Goal: Find contact information: Find contact information

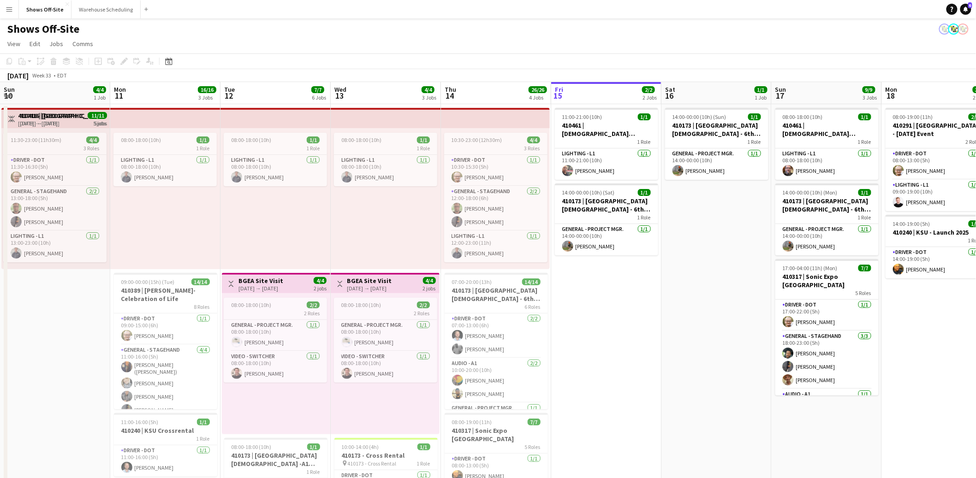
scroll to position [0, 344]
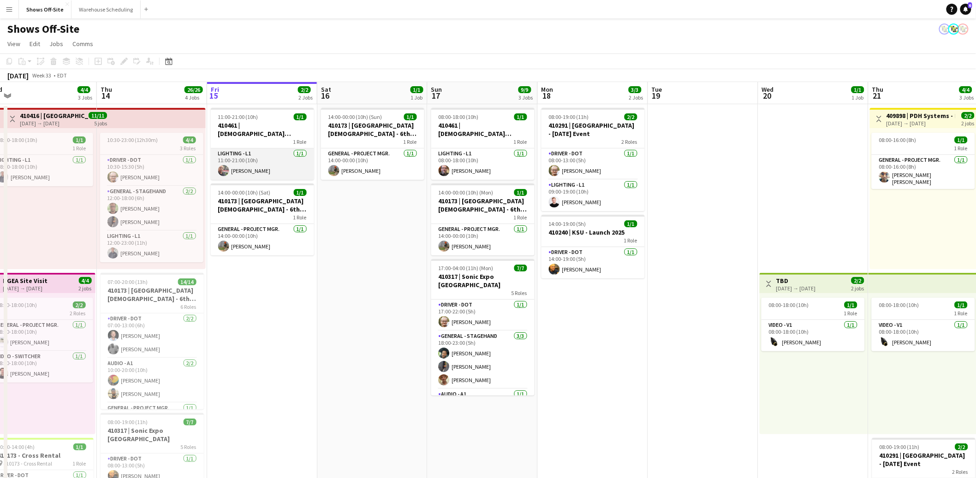
click at [242, 159] on app-card-role "Lighting - L1 [DATE] 11:00-21:00 (10h) [PERSON_NAME]" at bounding box center [262, 163] width 103 height 31
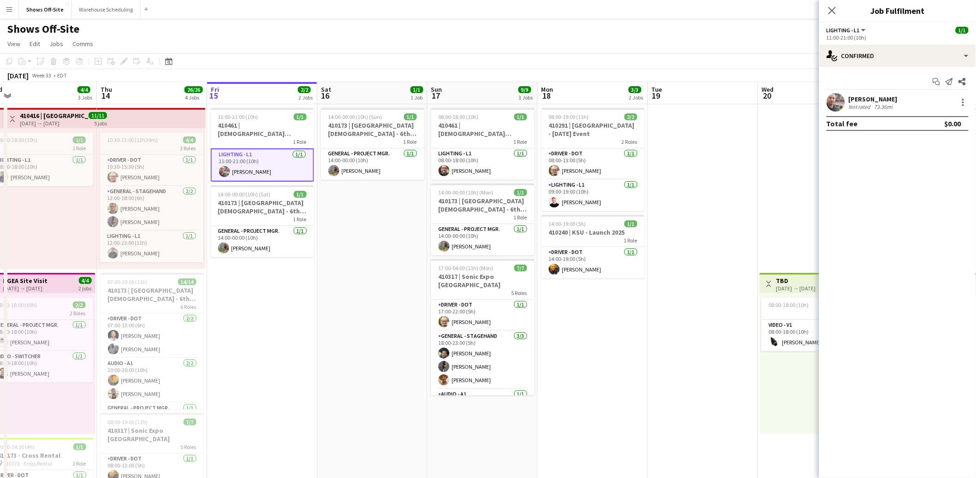
click at [888, 98] on div "[PERSON_NAME]" at bounding box center [872, 99] width 49 height 8
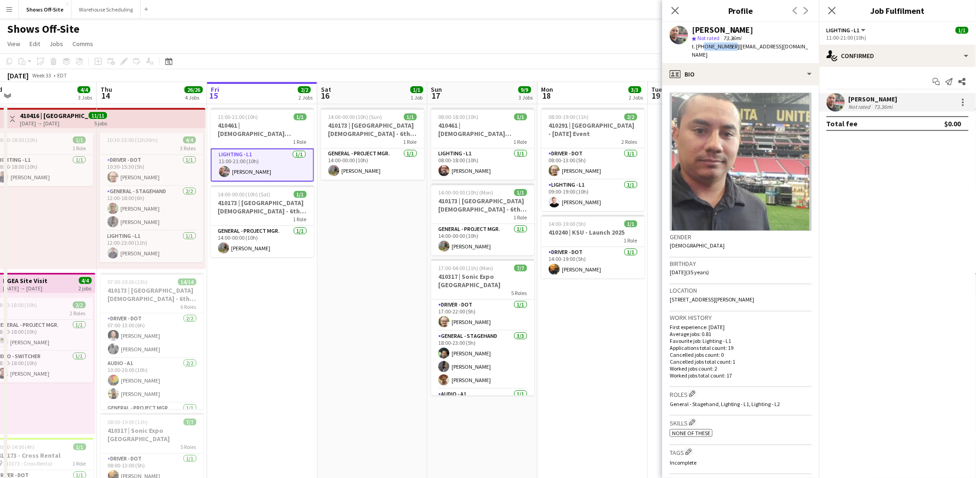
drag, startPoint x: 728, startPoint y: 46, endPoint x: 703, endPoint y: 44, distance: 25.5
click at [703, 44] on span "t. [PHONE_NUMBER]" at bounding box center [716, 46] width 48 height 7
copy span "6788652863"
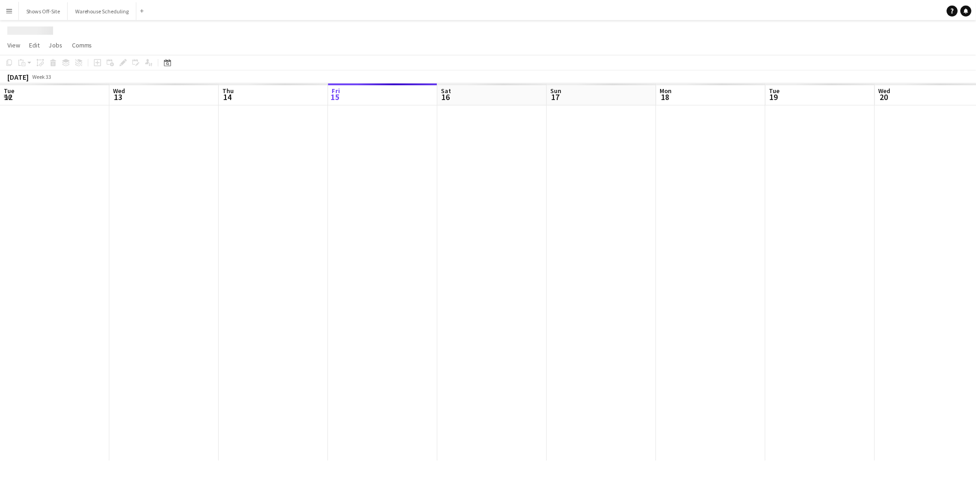
scroll to position [0, 220]
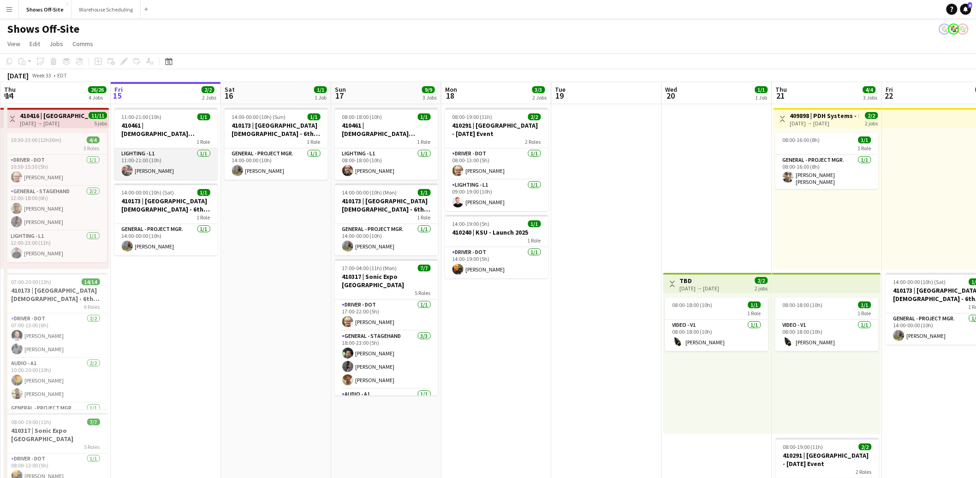
click at [173, 169] on app-card-role "Lighting - L1 [DATE] 11:00-21:00 (10h) [PERSON_NAME]" at bounding box center [165, 163] width 103 height 31
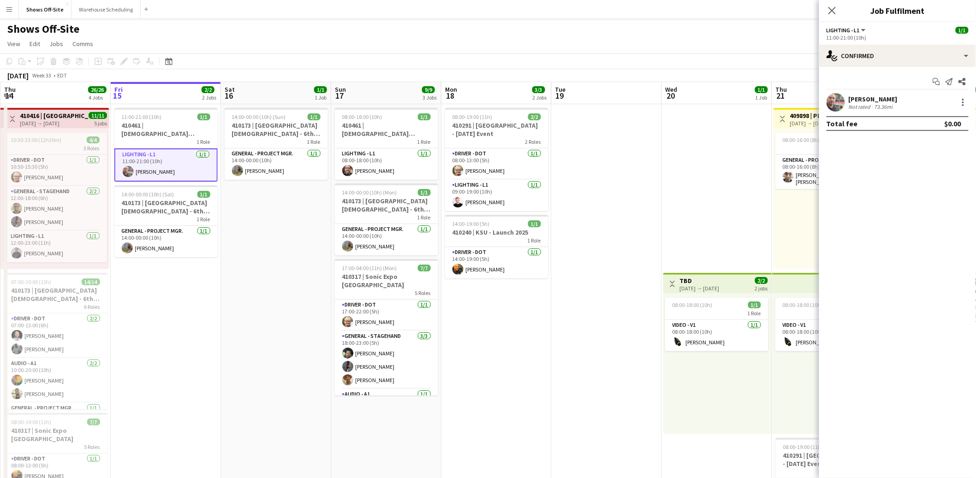
click at [834, 106] on app-user-avatar at bounding box center [835, 102] width 18 height 18
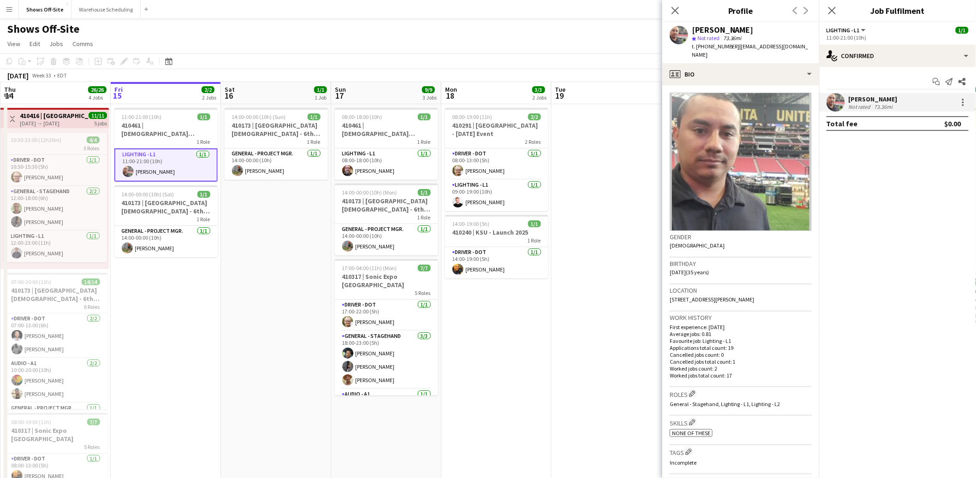
click at [724, 48] on span "t. [PHONE_NUMBER]" at bounding box center [716, 46] width 48 height 7
drag, startPoint x: 729, startPoint y: 47, endPoint x: 700, endPoint y: 49, distance: 29.1
click at [700, 49] on span "t. [PHONE_NUMBER]" at bounding box center [716, 46] width 48 height 7
copy span "16788652863"
